Goal: Browse casually: Explore the website without a specific task or goal

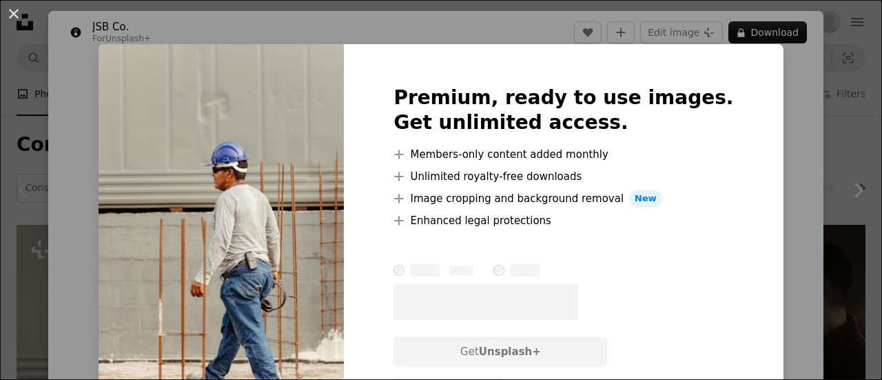
scroll to position [138, 0]
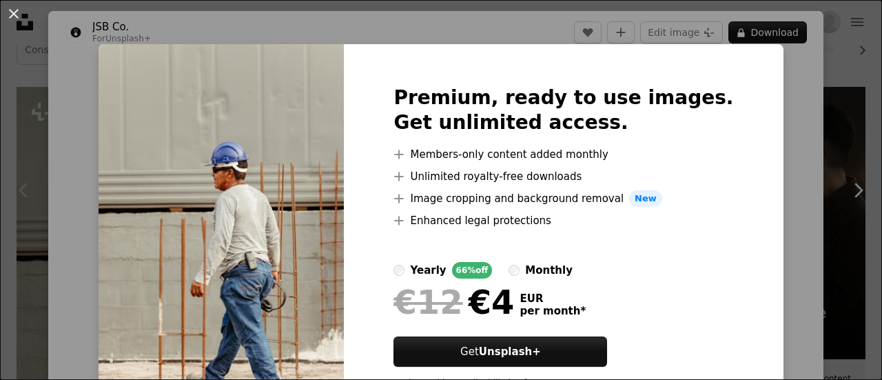
click at [596, 110] on h2 "Premium, ready to use images. Get unlimited access." at bounding box center [564, 110] width 340 height 50
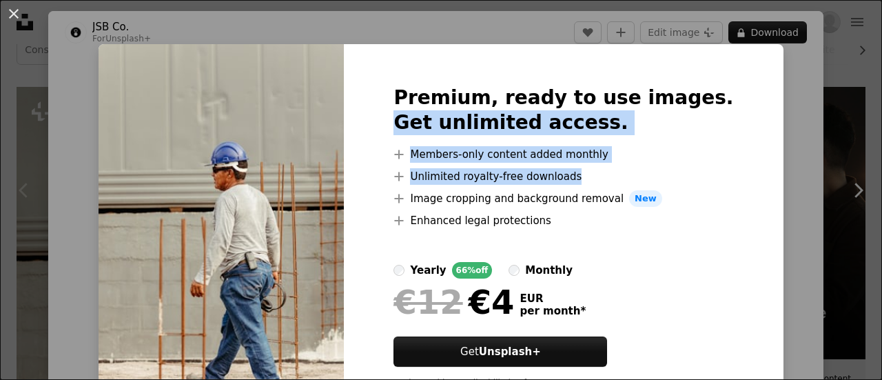
drag, startPoint x: 596, startPoint y: 110, endPoint x: 572, endPoint y: 176, distance: 70.2
click at [572, 176] on div "Premium, ready to use images. Get unlimited access. A plus sign Members-only co…" at bounding box center [563, 242] width 439 height 397
click at [572, 176] on li "A plus sign Unlimited royalty-free downloads" at bounding box center [564, 176] width 340 height 17
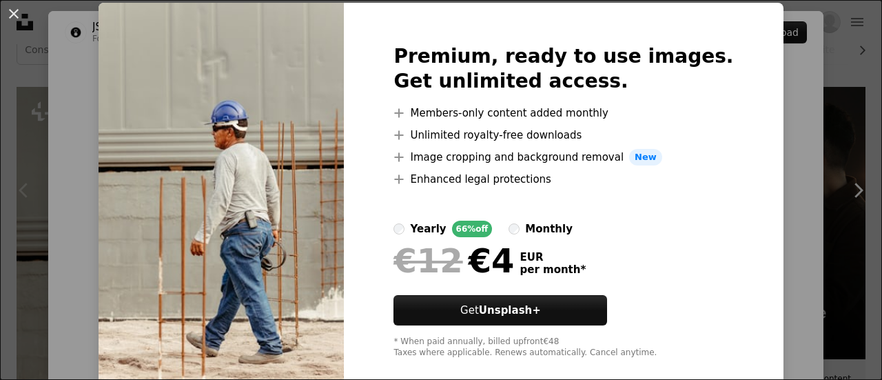
scroll to position [62, 0]
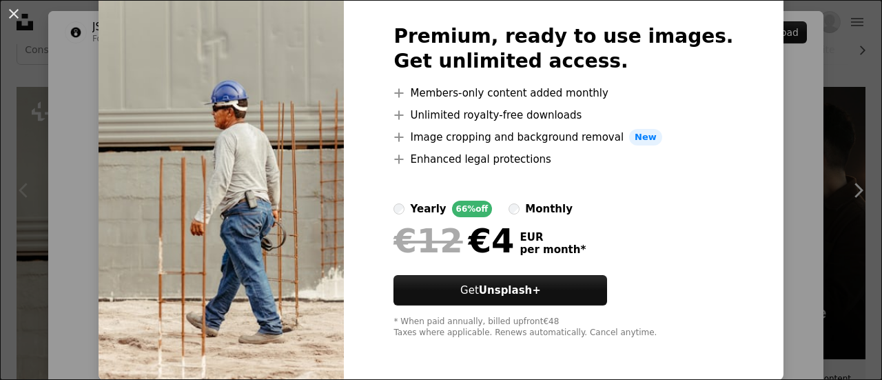
click at [529, 199] on div at bounding box center [564, 184] width 340 height 33
click at [529, 209] on label "monthly" at bounding box center [541, 209] width 64 height 17
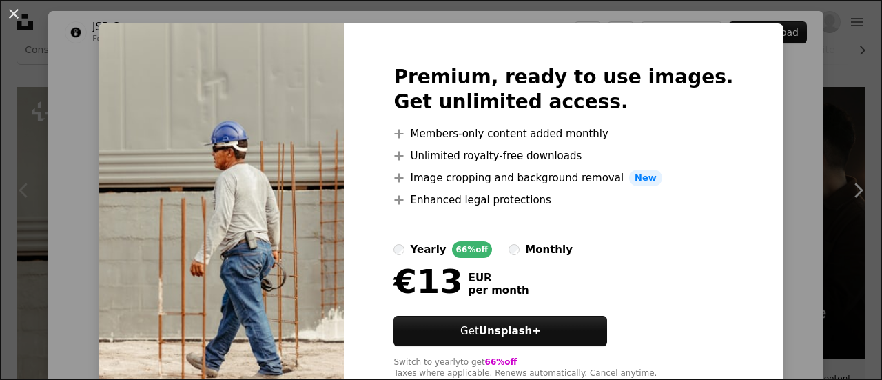
scroll to position [0, 0]
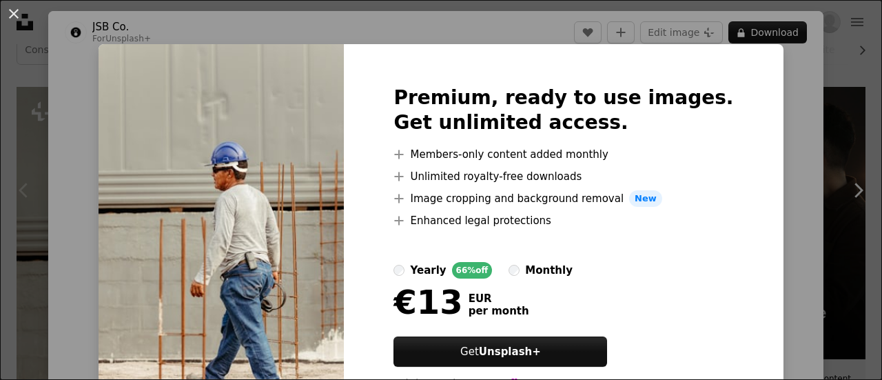
click at [758, 115] on div "An X shape Premium, ready to use images. Get unlimited access. A plus sign Memb…" at bounding box center [441, 190] width 882 height 380
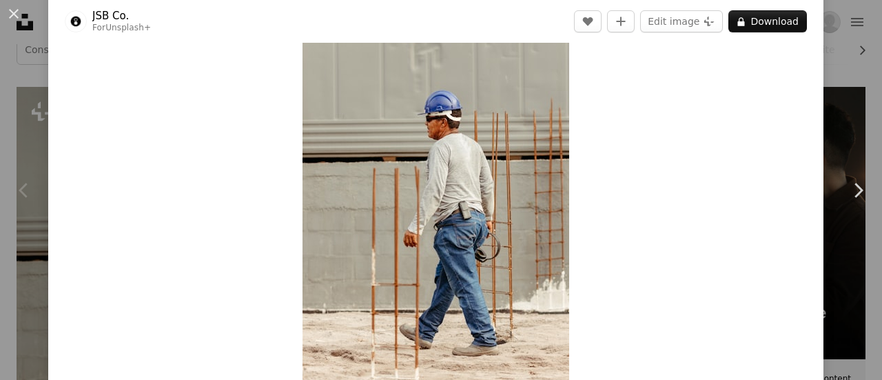
scroll to position [138, 0]
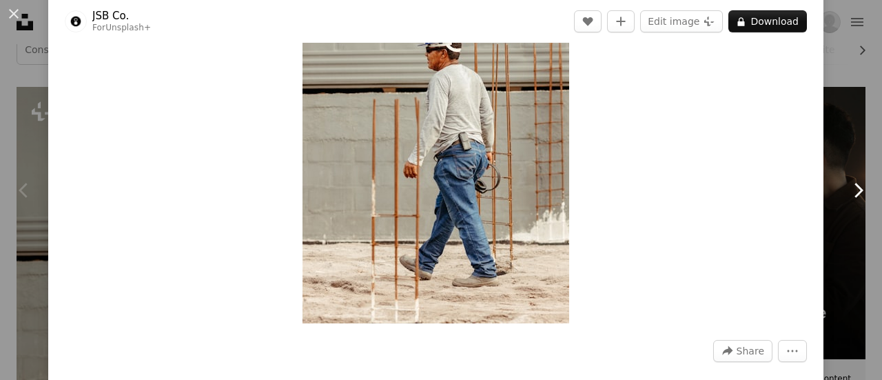
click at [847, 185] on icon "Chevron right" at bounding box center [858, 190] width 22 height 22
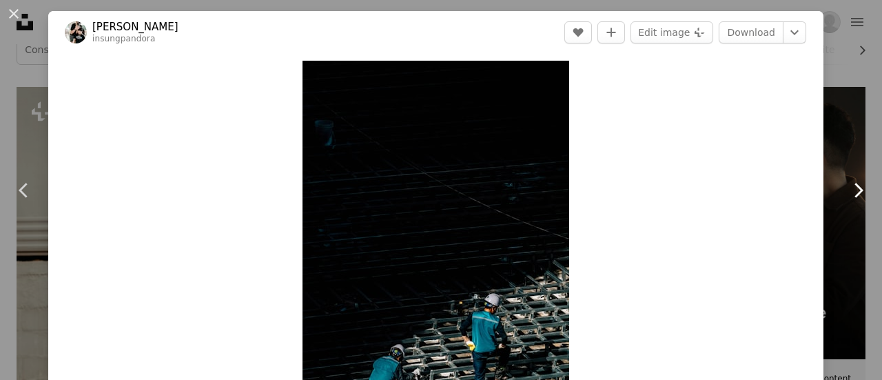
click at [834, 126] on link "Chevron right" at bounding box center [858, 190] width 48 height 132
